Goal: Task Accomplishment & Management: Manage account settings

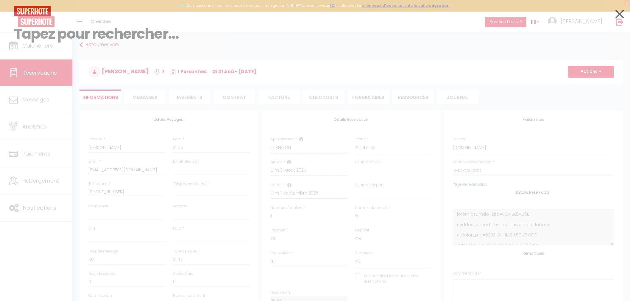
select select
select select "9052"
select select
select select "1"
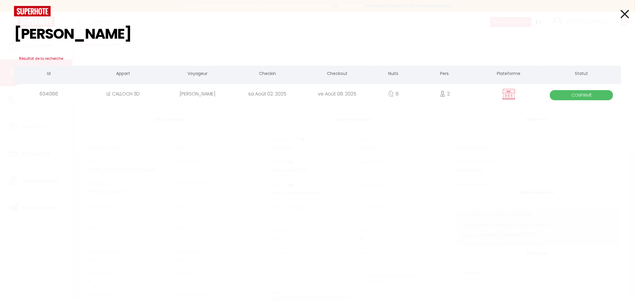
type input "[PERSON_NAME]"
click at [229, 91] on div "[PERSON_NAME]" at bounding box center [198, 93] width 70 height 19
select select
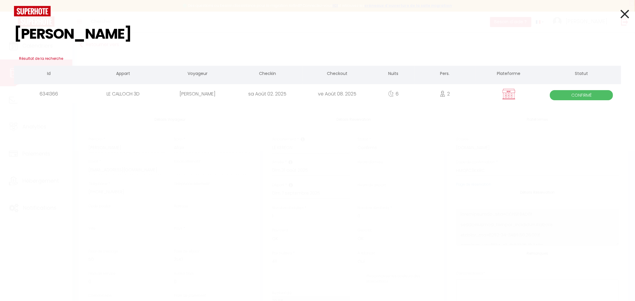
checkbox input "false"
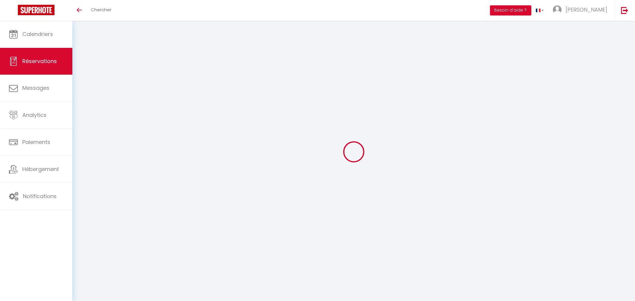
select select
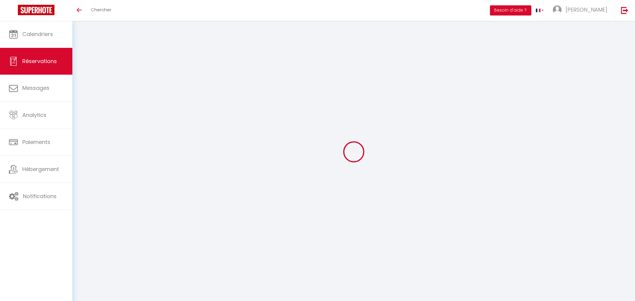
select select
checkbox input "false"
select select
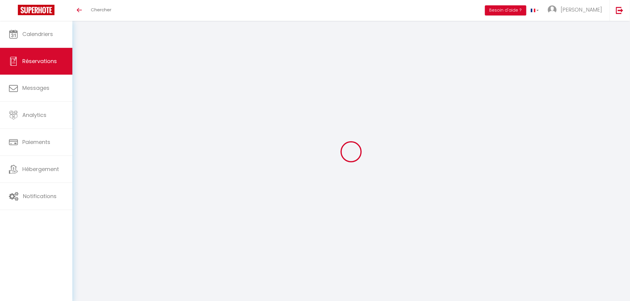
select select
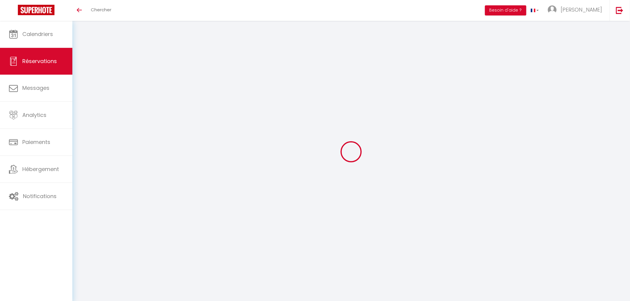
checkbox input "false"
type input "Véronique"
type input "Balland"
type input "vero.balland@laposte.net"
type input "0638672359"
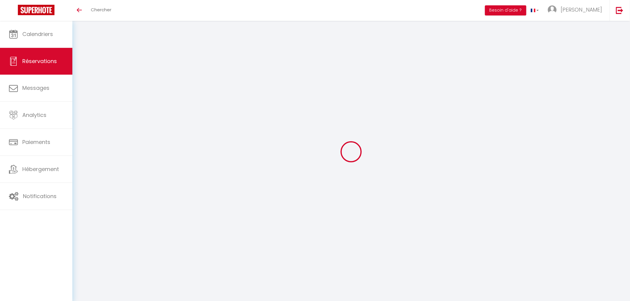
type input "0638672359"
select select "FR"
select select "26532"
select select "1"
type input "Sam 02 Août 2025"
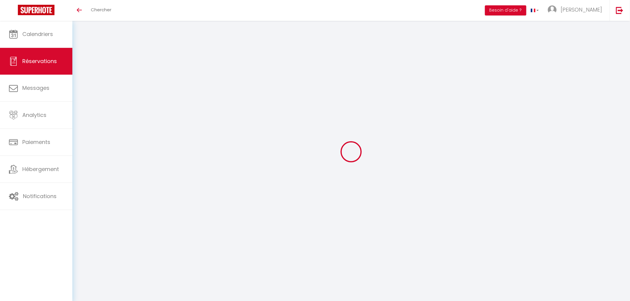
select select
type input "Ven 08 Août 2025"
select select
type input "2"
select select "12"
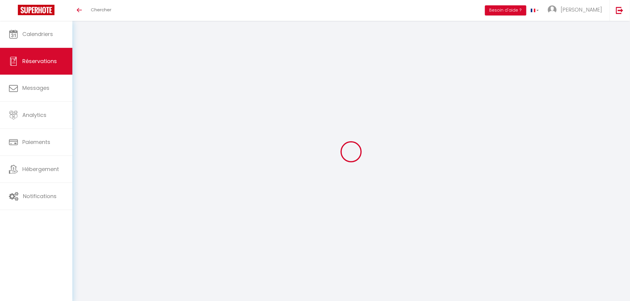
select select "15"
type input "662.2"
checkbox input "false"
type input "0"
select select "69"
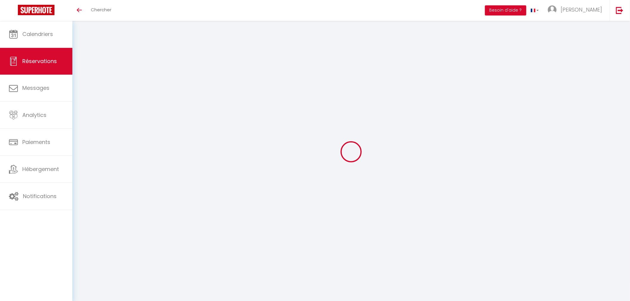
type input "30"
type input "20"
type input "0"
select select
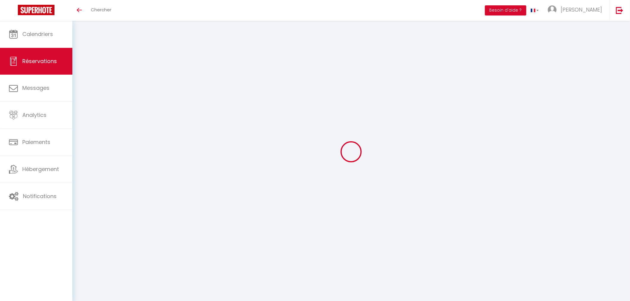
checkbox input "false"
select select
checkbox input "false"
select select
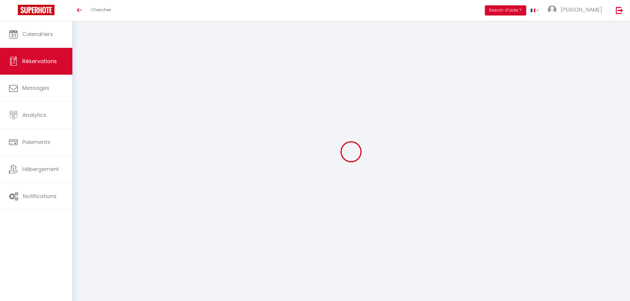
select select
checkbox input "false"
type textarea "Je n’ai pas encore reçu le code pour l’appartement."
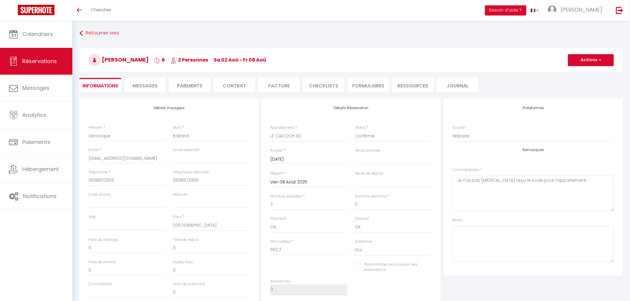
type input "30"
type input "12"
select select
checkbox input "false"
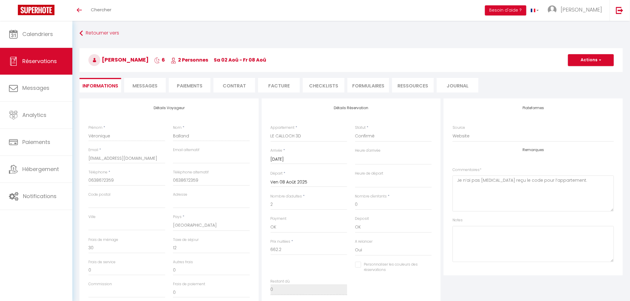
select select "16:00"
select select "11:00"
click at [193, 84] on li "Paiements" at bounding box center [190, 85] width 42 height 15
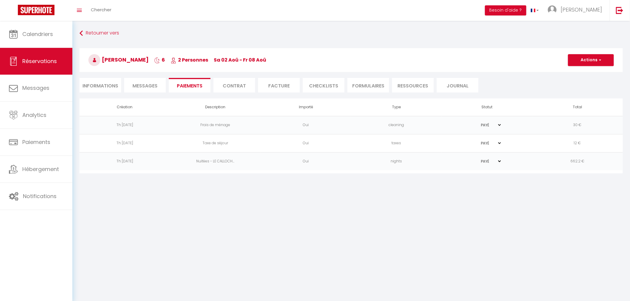
click at [530, 212] on body "🟢 Des questions ou besoin d'assistance pour la migration AirBnB? Connectez-vous…" at bounding box center [315, 171] width 630 height 301
click at [103, 14] on link "Chercher" at bounding box center [100, 10] width 29 height 21
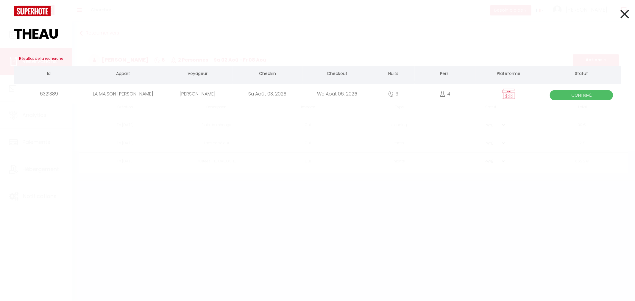
type input "THEAU"
click at [192, 93] on div "Caroline Theau" at bounding box center [198, 93] width 70 height 19
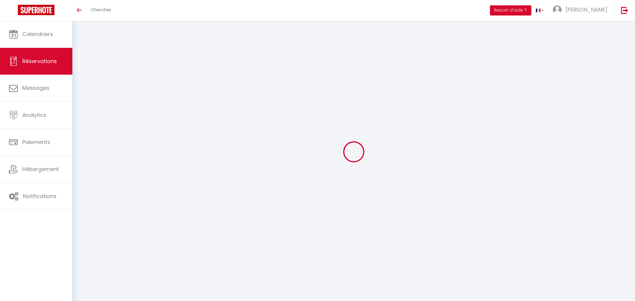
select select
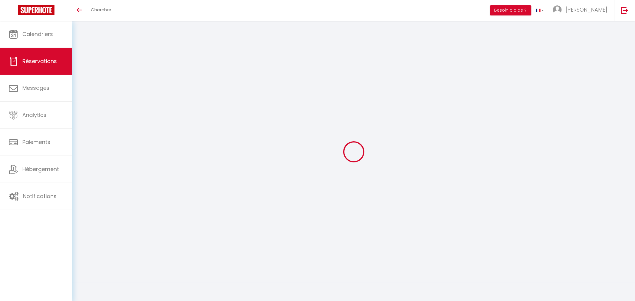
select select
checkbox input "false"
select select
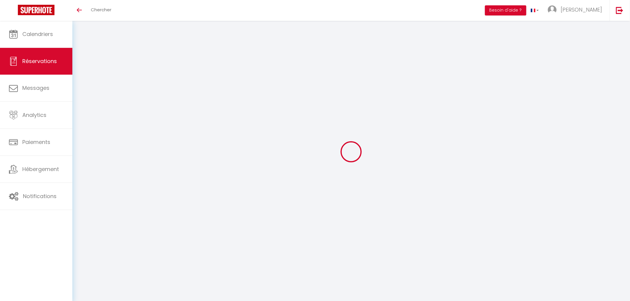
select select
checkbox input "false"
select select
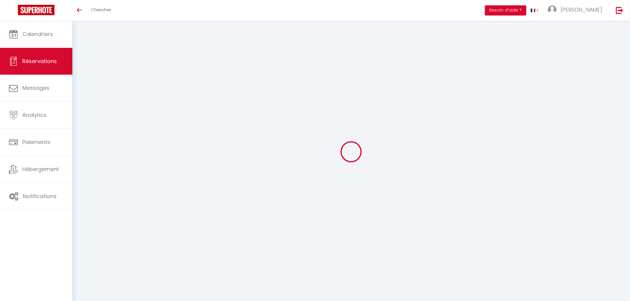
type input "Caroline"
type input "Theau"
type input "caroline.theau@gmail.com"
type input "0783823294"
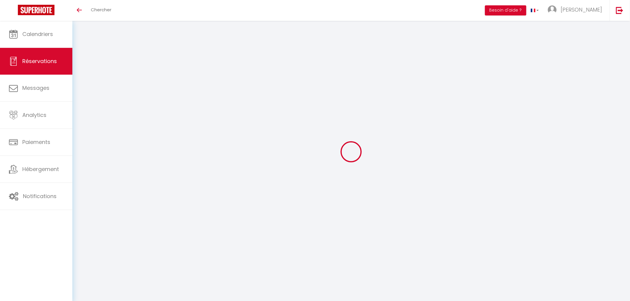
type input "59420"
type input "113 Rue de Lille"
type input "Mouvaux"
select select "FR"
select select "43157"
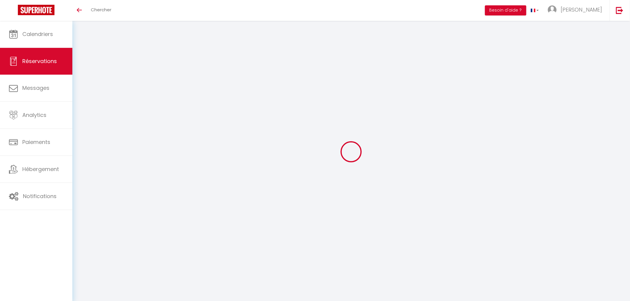
select select "1"
type input "Dim 03 Août 2025"
select select
type input "Mer 06 Août 2025"
select select
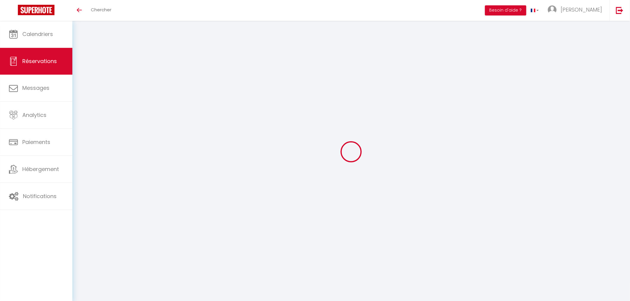
type input "4"
type input "2"
select select "12"
select select "15"
type input "540"
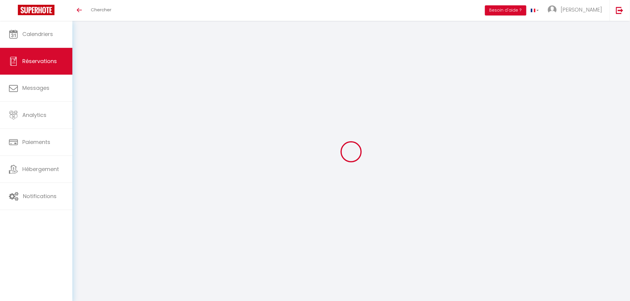
checkbox input "false"
type input "0"
select select "69"
type input "150"
type input "100"
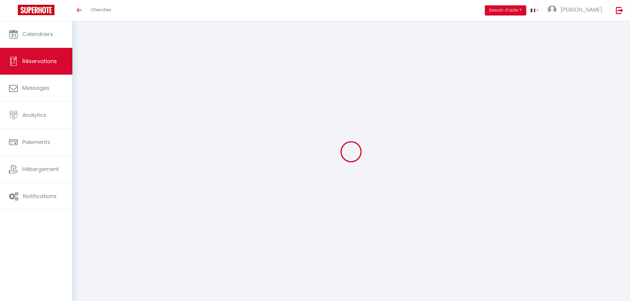
type input "0"
select select
checkbox input "false"
select select
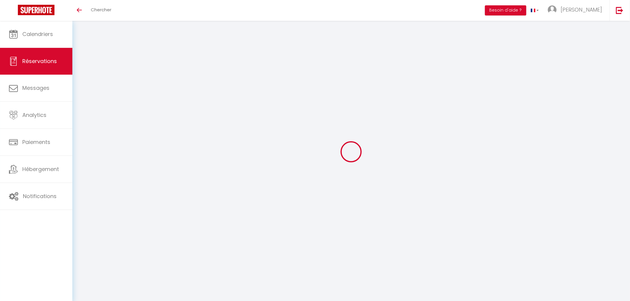
select select
checkbox input "false"
select select
checkbox input "false"
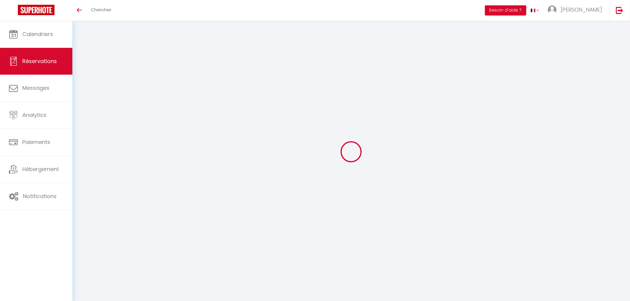
type textarea "Nous sommes déjà en location dans la région et nous sommes ravis de pouvoir res…"
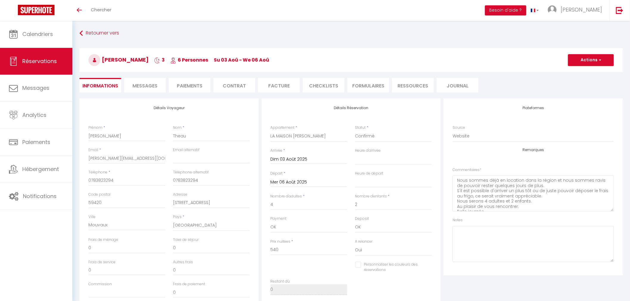
type input "220"
select select
checkbox input "false"
select select "16:00"
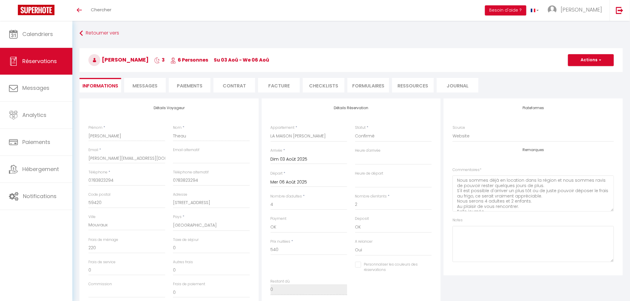
select select "11:00"
click at [184, 85] on li "Paiements" at bounding box center [190, 85] width 42 height 15
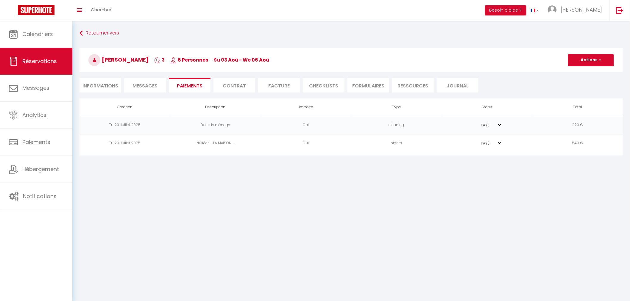
click at [450, 233] on body "🟢 Des questions ou besoin d'assistance pour la migration AirBnB? Connectez-vous…" at bounding box center [315, 171] width 630 height 301
click at [251, 211] on body "🟢 Des questions ou besoin d'assistance pour la migration AirBnB? Connectez-vous…" at bounding box center [315, 171] width 630 height 301
click at [306, 211] on body "🟢 Des questions ou besoin d'assistance pour la migration AirBnB? Connectez-vous…" at bounding box center [315, 171] width 630 height 301
click at [109, 11] on span "Chercher" at bounding box center [101, 10] width 21 height 6
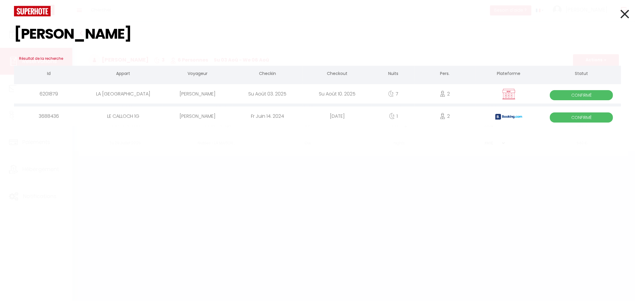
type input "SANDER"
click at [205, 93] on div "Sander Dijksman" at bounding box center [198, 93] width 70 height 19
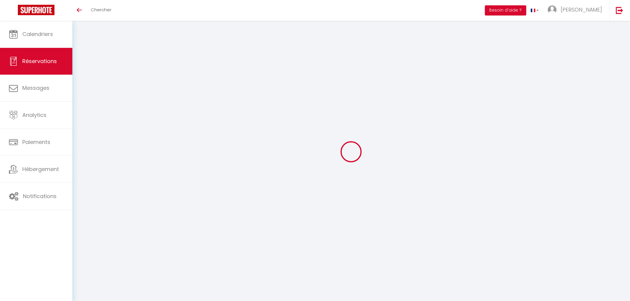
select select
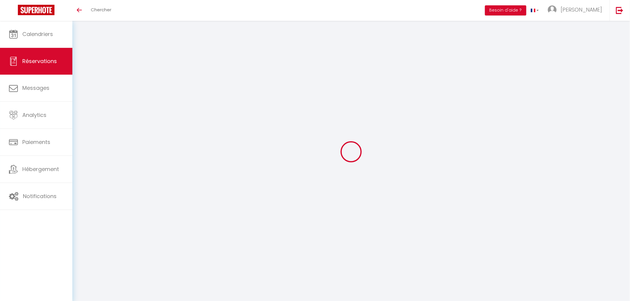
select select
checkbox input "false"
select select
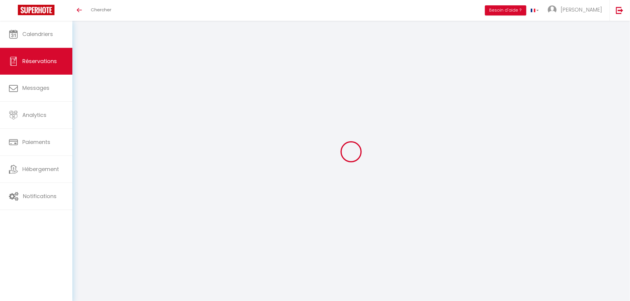
select select
checkbox input "false"
select select
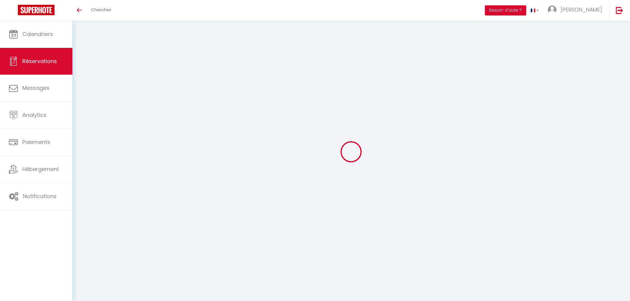
type input "Sander"
type input "Dijksman"
type input "dijksmansander@gmail.com"
type input "+31626868018"
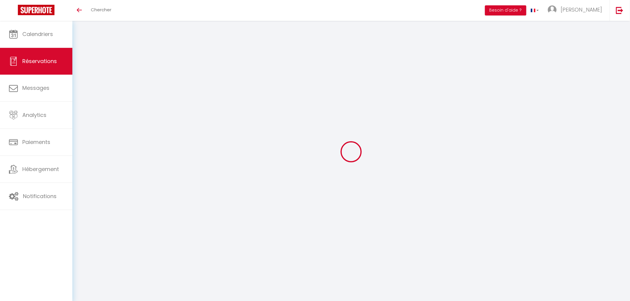
type input "6325BH"
type input "Slakweg 9"
type input "Berg en Terblijt"
select select "NL"
select select "43967"
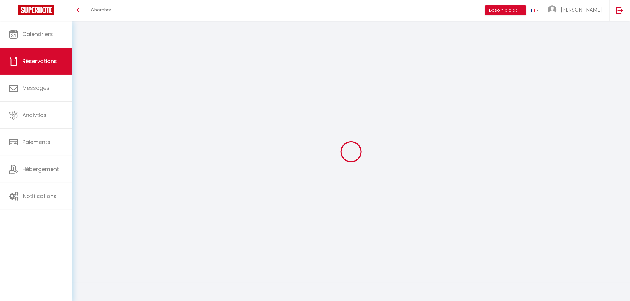
select select "1"
type input "Dim 03 Août 2025"
select select
type input "Dim 10 Août 2025"
select select
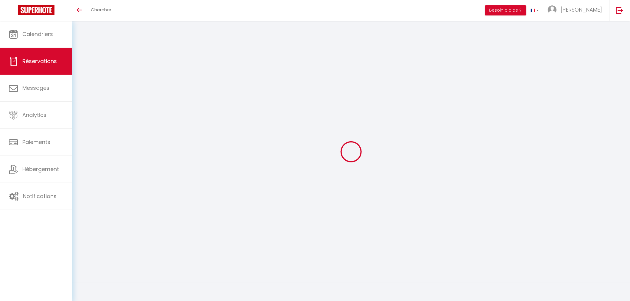
type input "2"
select select "12"
select select "15"
type input "1400"
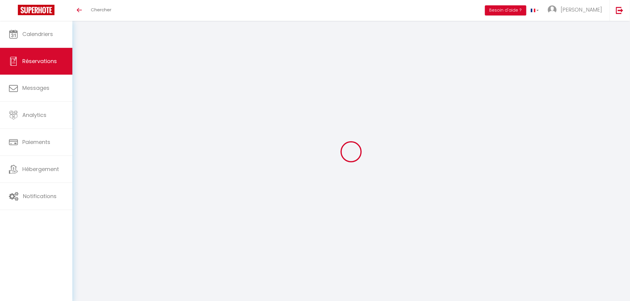
checkbox input "false"
type input "0"
select select "69"
type input "150"
type input "60"
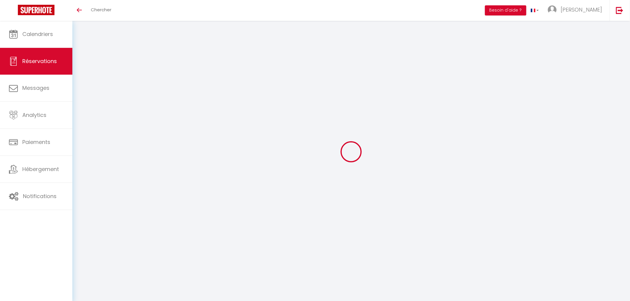
type input "0"
select select
checkbox input "false"
select select
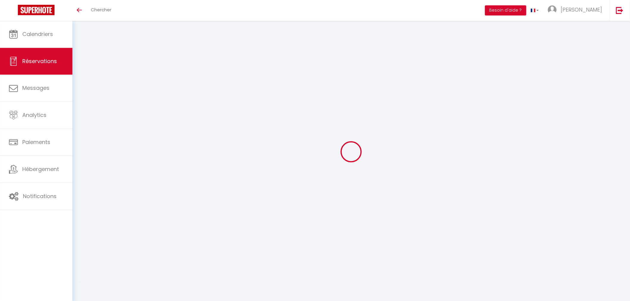
select select
checkbox input "false"
select select
checkbox input "false"
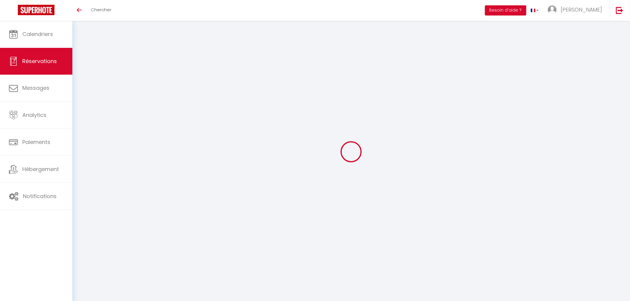
type textarea "2 enfants age 14 et 16 ans No comments"
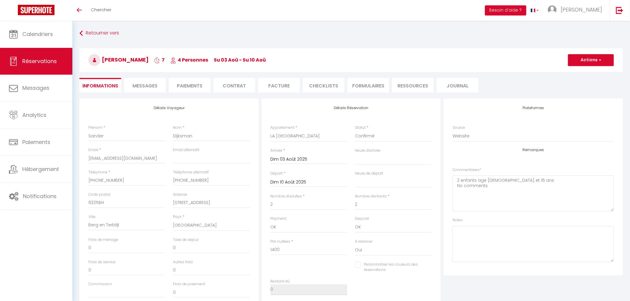
type input "200"
type input "14"
select select
checkbox input "false"
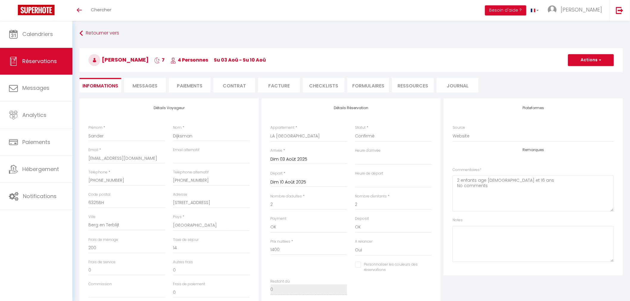
select select "16:00"
select select "11:00"
click at [202, 86] on li "Paiements" at bounding box center [190, 85] width 42 height 15
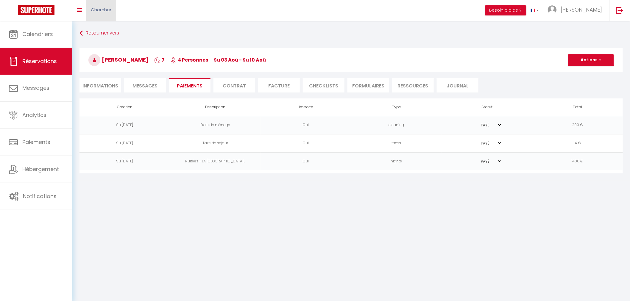
click at [104, 6] on link "Chercher" at bounding box center [100, 10] width 29 height 21
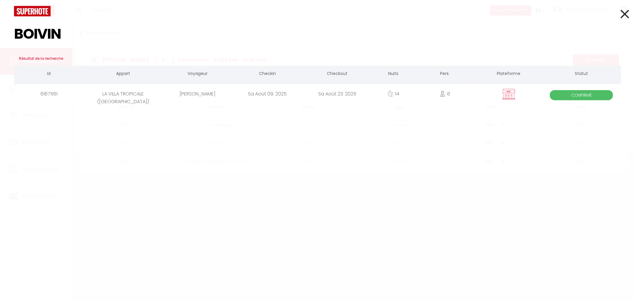
type input "BOIVIN"
click at [124, 104] on div "LA VILLA TROPICALE ([GEOGRAPHIC_DATA])" at bounding box center [123, 93] width 79 height 19
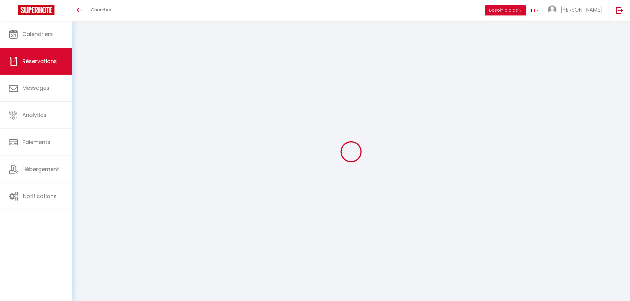
select select
checkbox input "false"
type textarea "8 adultes dont 2 personnes dormiront sur un matelas gonflable sur la mezzanine …"
type textarea "réservation initiale LA VILLA AU DUC sur BOOKING n° 4567831348 annulé puis remp…"
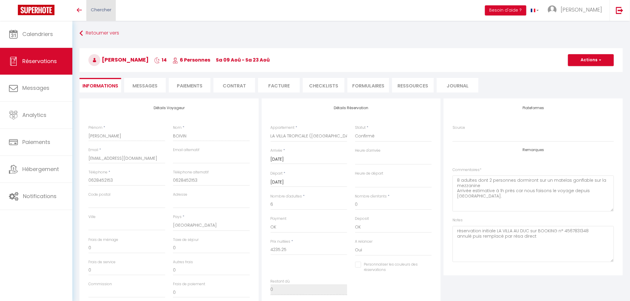
select select
checkbox input "false"
select select "17:00"
select select "10:30"
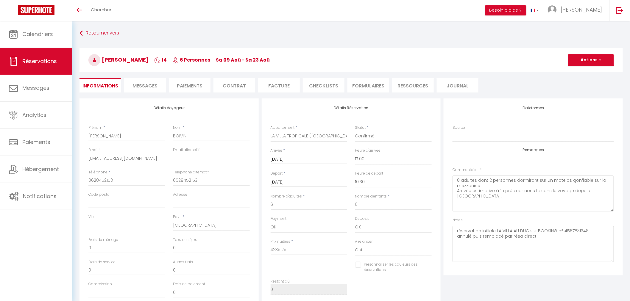
click at [182, 83] on li "Paiements" at bounding box center [190, 85] width 42 height 15
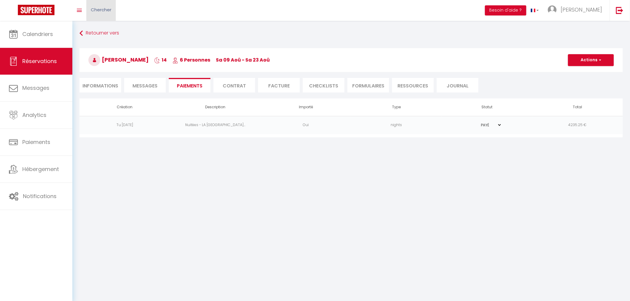
click at [109, 12] on span "Chercher" at bounding box center [101, 10] width 21 height 6
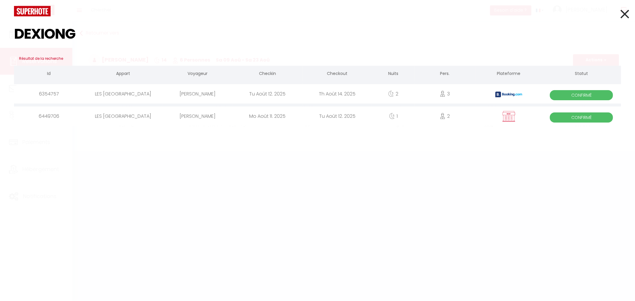
type input "DEXIONG"
click at [193, 112] on div "[PERSON_NAME]" at bounding box center [198, 116] width 70 height 19
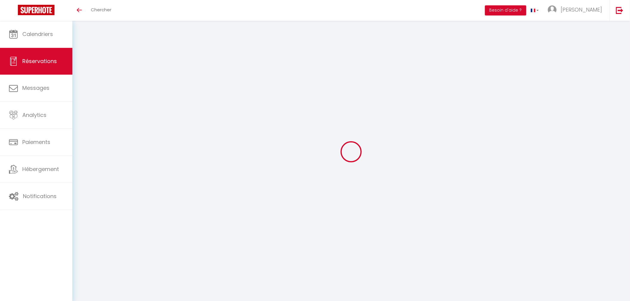
select select "0"
select select
checkbox input "false"
type textarea "Paiement stripe"
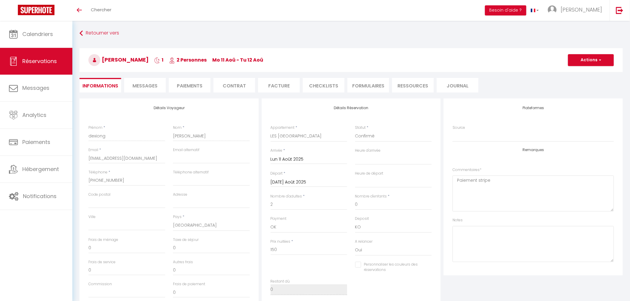
select select
checkbox input "false"
select select
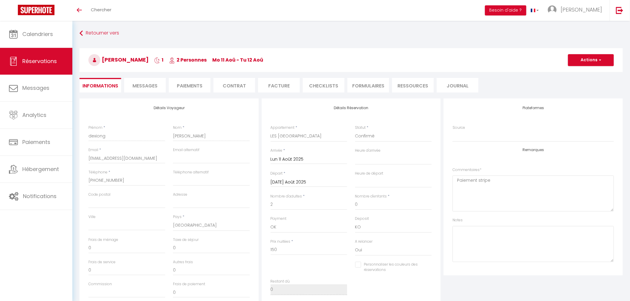
click at [179, 88] on li "Paiements" at bounding box center [190, 85] width 42 height 15
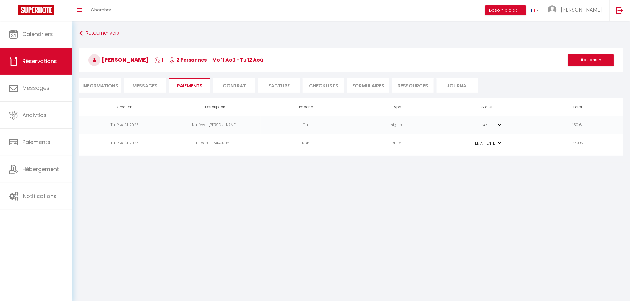
click at [195, 185] on body "🟢 Des questions ou besoin d'assistance pour la migration AirBnB? Connectez-vous…" at bounding box center [315, 171] width 630 height 301
click at [280, 183] on body "🟢 Des questions ou besoin d'assistance pour la migration AirBnB? Connectez-vous…" at bounding box center [315, 171] width 630 height 301
click at [124, 11] on div "Toggle menubar Chercher BUTTON Besoin d'aide ? [PERSON_NAME] Équipe" at bounding box center [334, 10] width 582 height 21
click at [105, 11] on span "Chercher" at bounding box center [101, 10] width 21 height 6
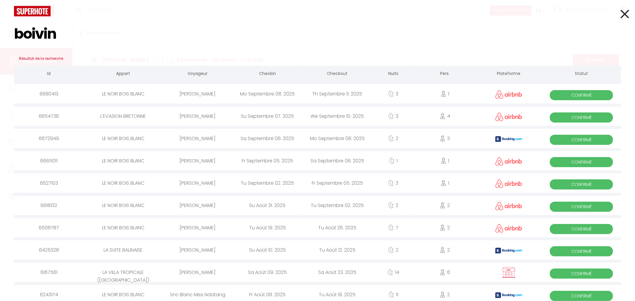
type input "boivin"
click at [214, 277] on div "[PERSON_NAME]" at bounding box center [198, 272] width 70 height 19
select select
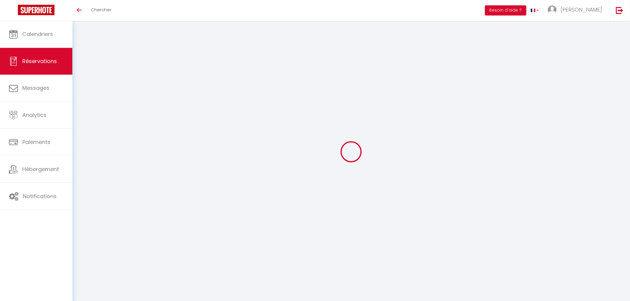
select select
checkbox input "false"
type textarea "8 adultes dont 2 personnes dormiront sur un matelas gonflable sur la mezzanine …"
type textarea "réservation initiale LA VILLA AU DUC sur BOOKING n° 4567831348 annulé puis remp…"
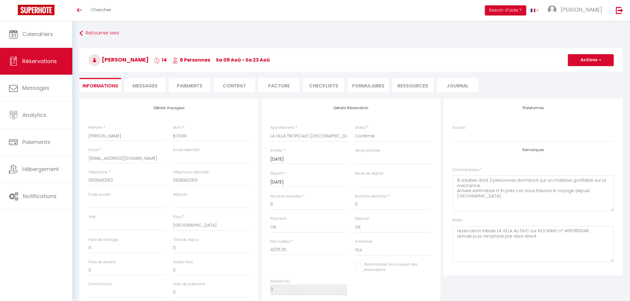
select select
checkbox input "false"
select select "17:00"
select select "10:30"
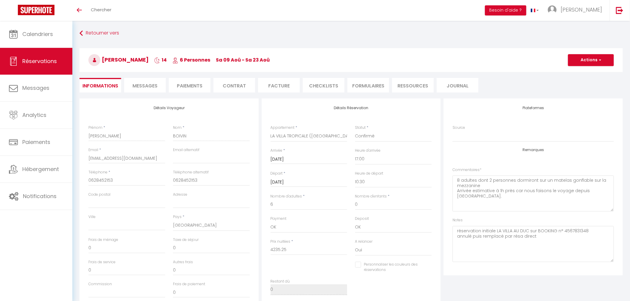
click at [144, 88] on span "Messages" at bounding box center [144, 85] width 25 height 7
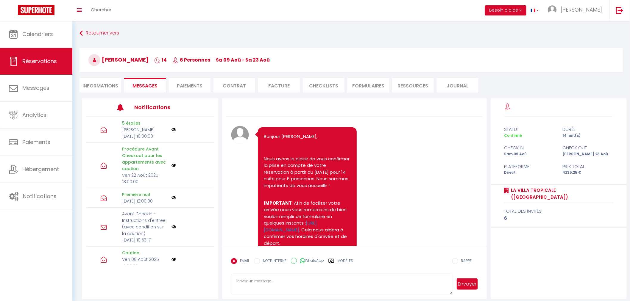
click at [188, 84] on li "Paiements" at bounding box center [190, 85] width 42 height 15
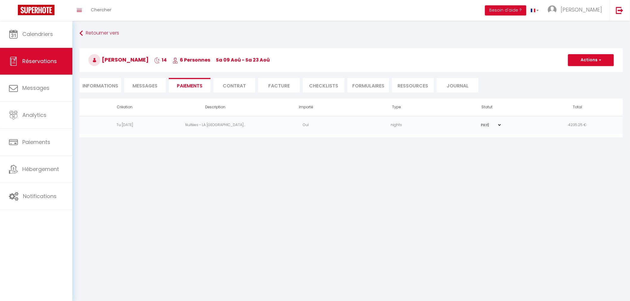
drag, startPoint x: 106, startPoint y: 85, endPoint x: 105, endPoint y: 99, distance: 13.1
click at [106, 85] on li "Informations" at bounding box center [100, 85] width 42 height 15
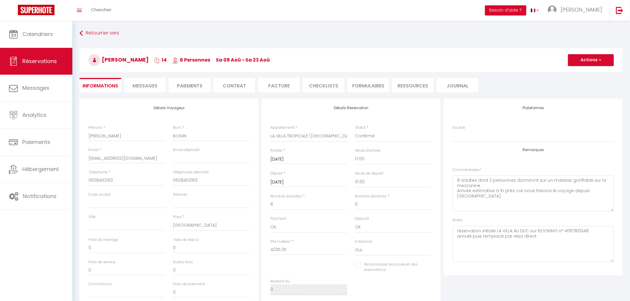
click at [468, 85] on li "Journal" at bounding box center [458, 85] width 42 height 15
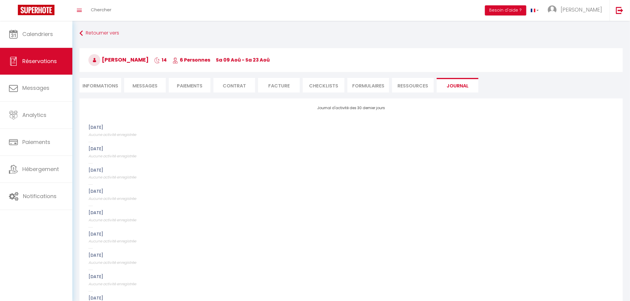
click at [416, 85] on li "Ressources" at bounding box center [413, 85] width 42 height 15
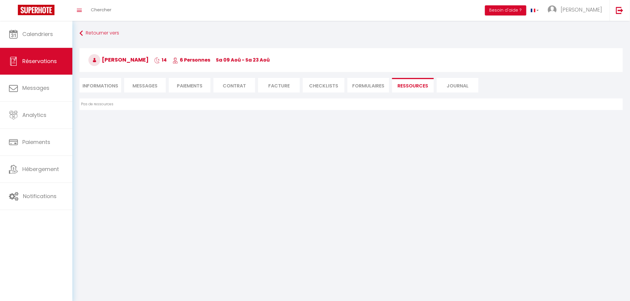
click at [367, 88] on li "FORMULAIRES" at bounding box center [368, 85] width 42 height 15
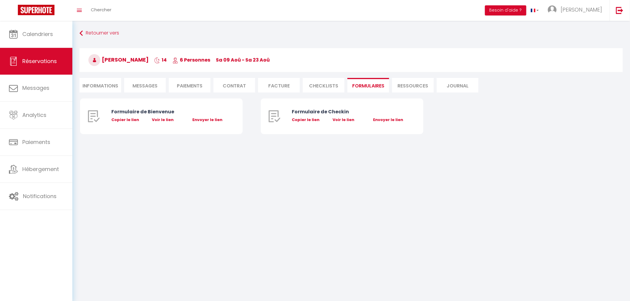
click at [301, 89] on ul "Informations Messages Paiements Contrat Facture CHECKLISTS FORMULAIRES Ressourc…" at bounding box center [350, 85] width 543 height 15
click at [325, 85] on li "CHECKLISTS" at bounding box center [324, 85] width 42 height 15
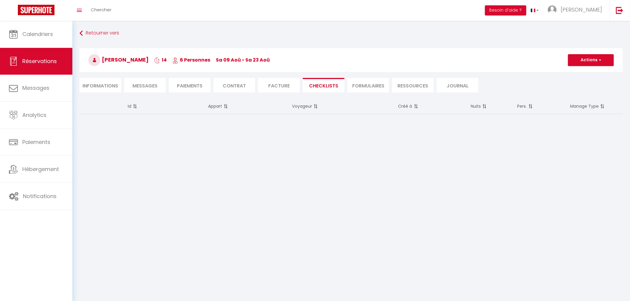
click at [280, 90] on li "Facture" at bounding box center [279, 85] width 42 height 15
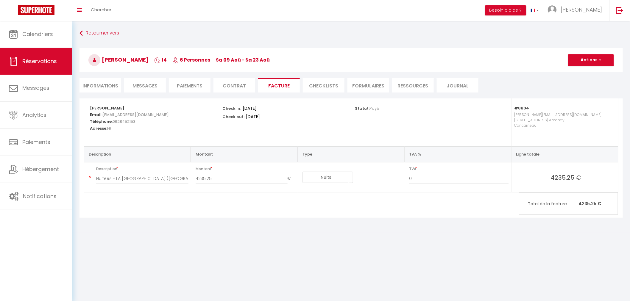
click at [246, 82] on li "Contrat" at bounding box center [234, 85] width 42 height 15
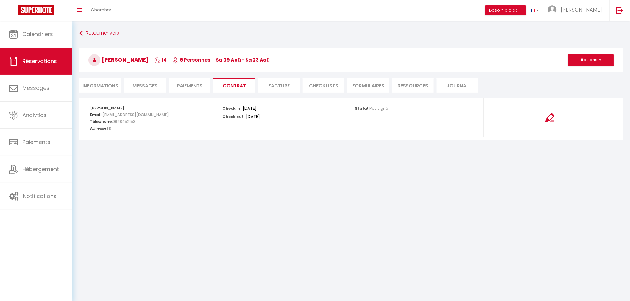
click at [272, 81] on li "Facture" at bounding box center [279, 85] width 42 height 15
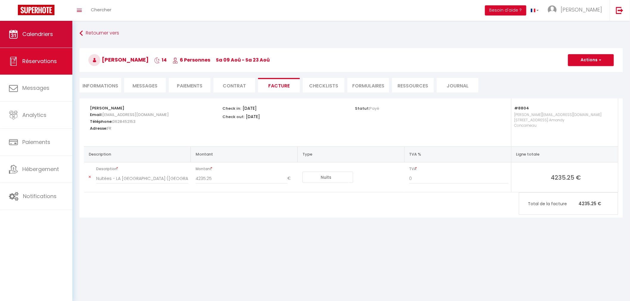
click at [36, 36] on span "Calendriers" at bounding box center [37, 33] width 31 height 7
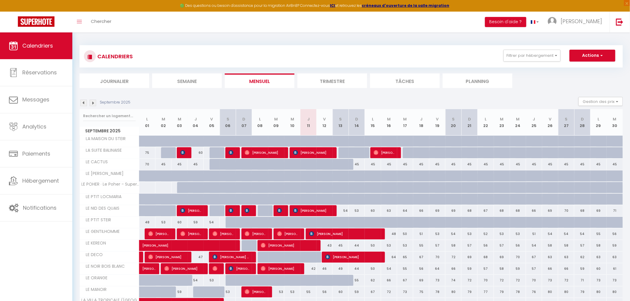
click at [82, 103] on img at bounding box center [83, 103] width 7 height 7
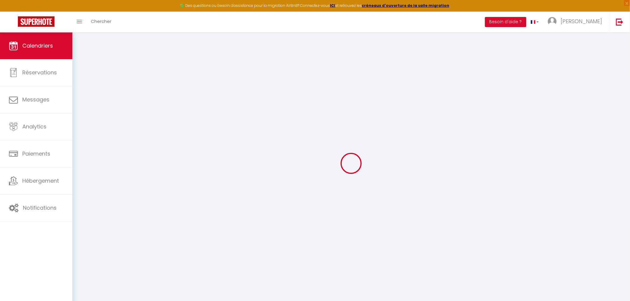
select select
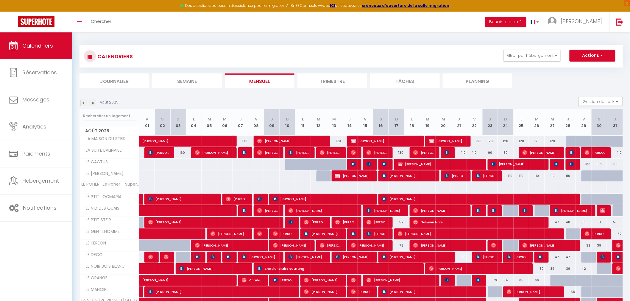
click at [111, 115] on input "text" at bounding box center [109, 116] width 53 height 11
type input "tr"
select select
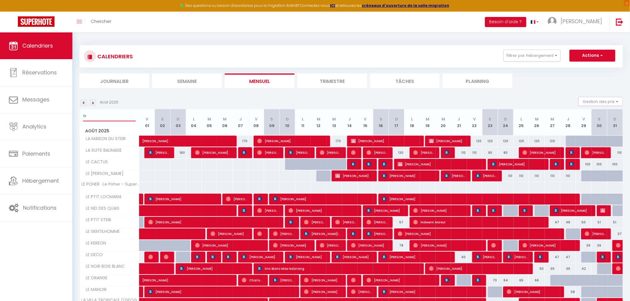
select select
type input "trop"
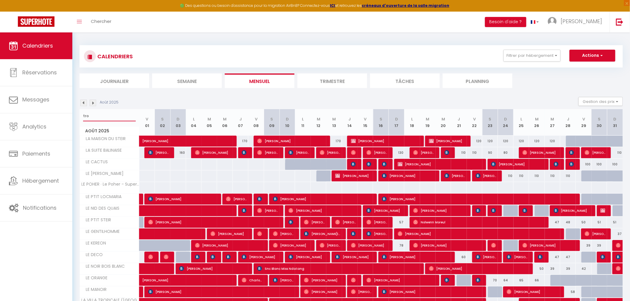
select select
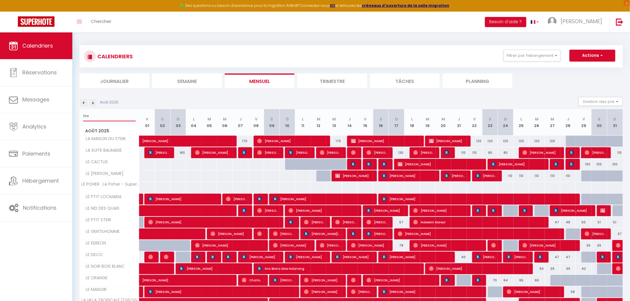
select select
type input "tropi"
select select
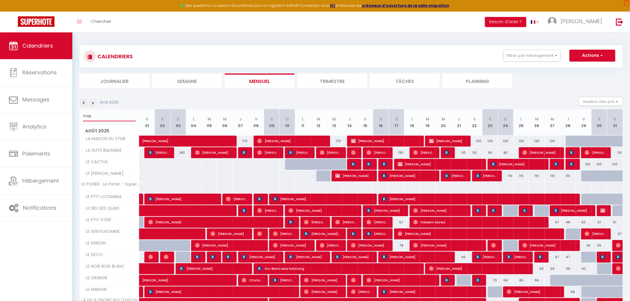
select select
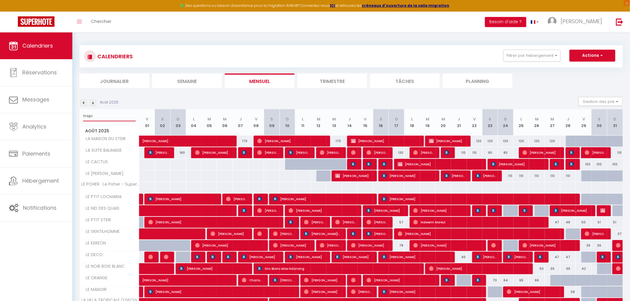
type input "tropic"
select select
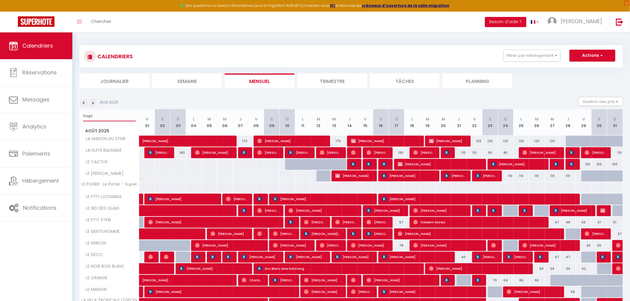
select select
type input "tropical"
select select
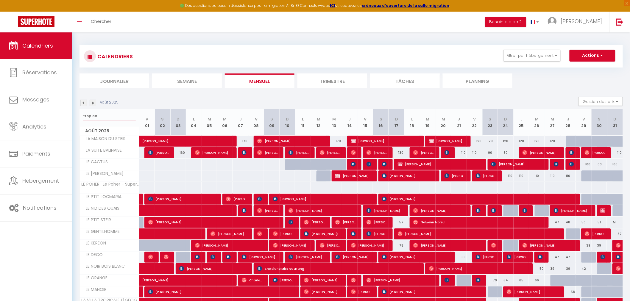
select select
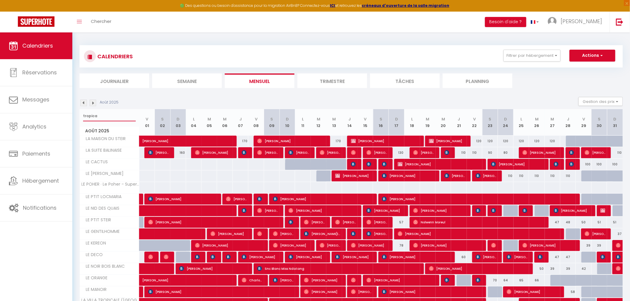
select select
type input "tropicale"
select select
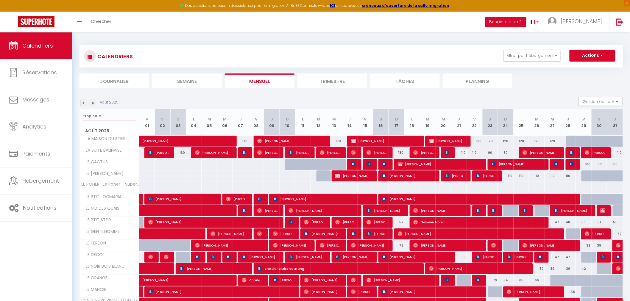
select select
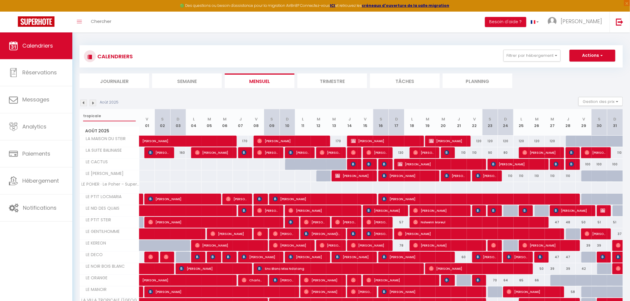
select select
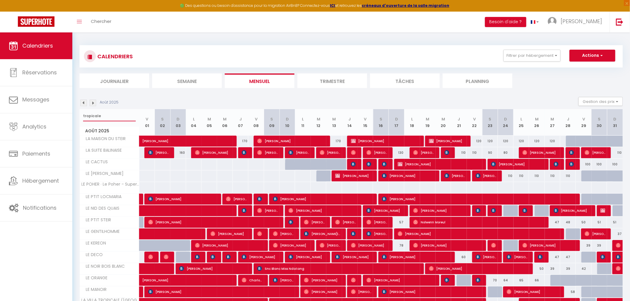
select select
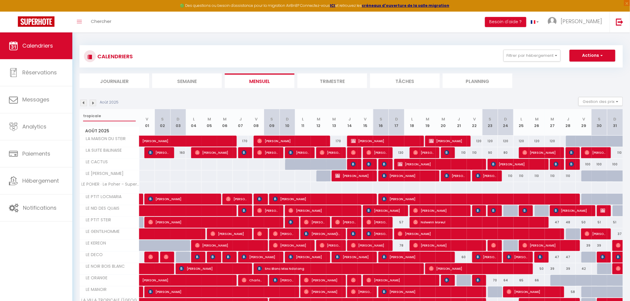
select select
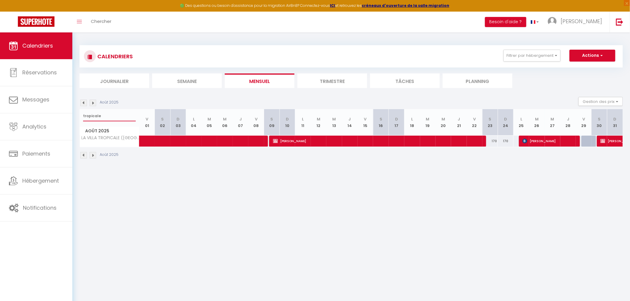
type input "tropicale"
click at [411, 146] on span "[PERSON_NAME]" at bounding box center [376, 140] width 206 height 11
select select "OK"
select select "1"
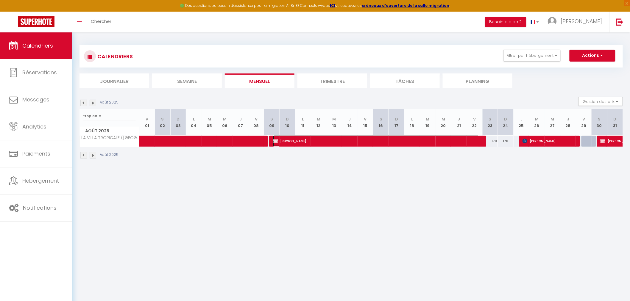
select select "0"
select select "1"
select select
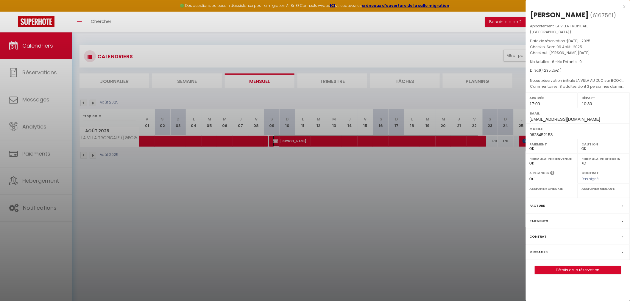
select select "41372"
click at [597, 16] on span "6167561" at bounding box center [603, 15] width 21 height 7
copy span "6167561"
click at [623, 7] on div "x" at bounding box center [576, 6] width 100 height 7
